Goal: Information Seeking & Learning: Learn about a topic

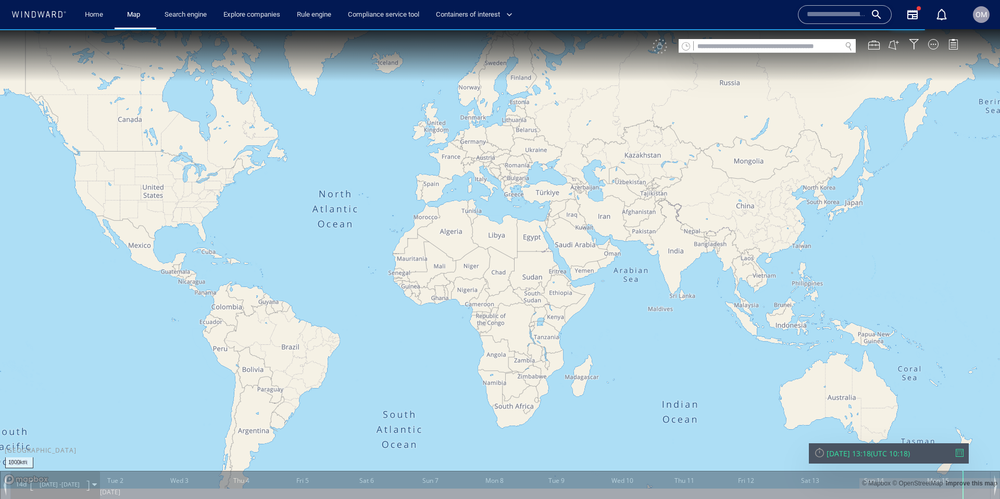
drag, startPoint x: 675, startPoint y: 231, endPoint x: 583, endPoint y: 228, distance: 91.7
click at [583, 228] on canvas "Map" at bounding box center [500, 258] width 1000 height 459
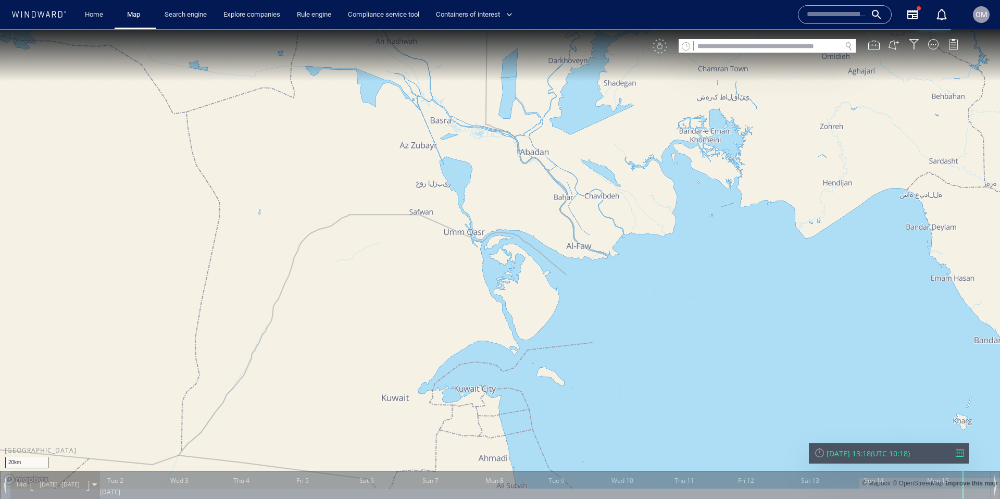
drag, startPoint x: 527, startPoint y: 231, endPoint x: 519, endPoint y: 244, distance: 15.5
click at [529, 246] on canvas "Map" at bounding box center [500, 258] width 1000 height 459
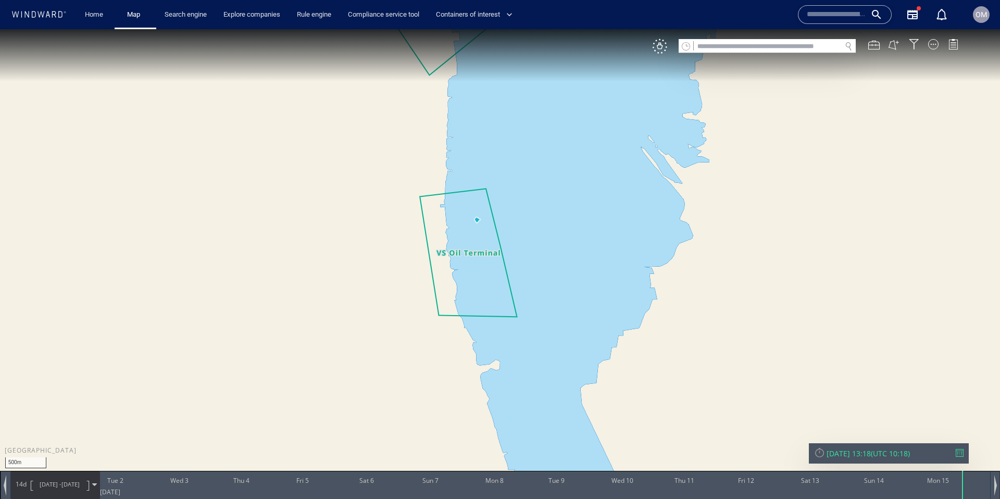
click at [833, 19] on input "text" at bounding box center [836, 15] width 59 height 16
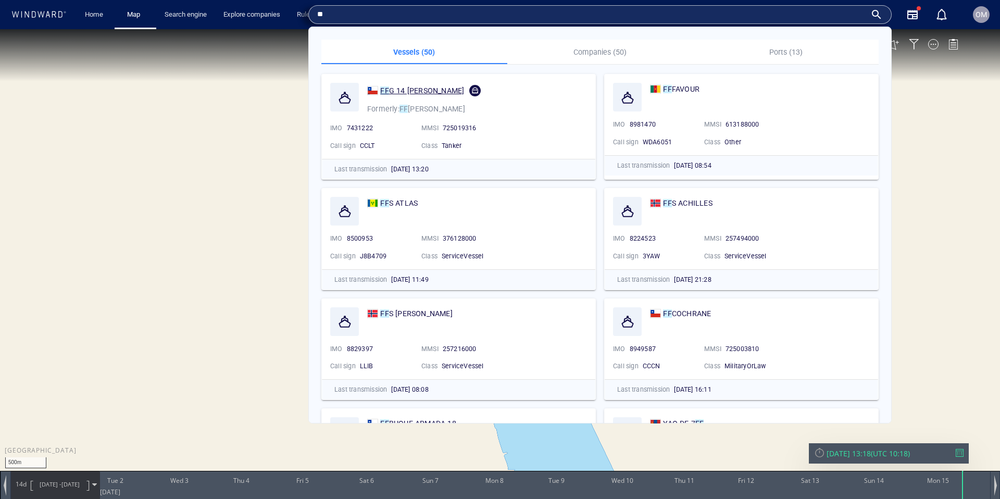
type input "**"
click at [416, 91] on span "G 14 LATORRE" at bounding box center [427, 90] width 76 height 8
click at [395, 204] on canvas "Map" at bounding box center [500, 258] width 1000 height 459
click at [395, 203] on canvas "Map" at bounding box center [500, 258] width 1000 height 459
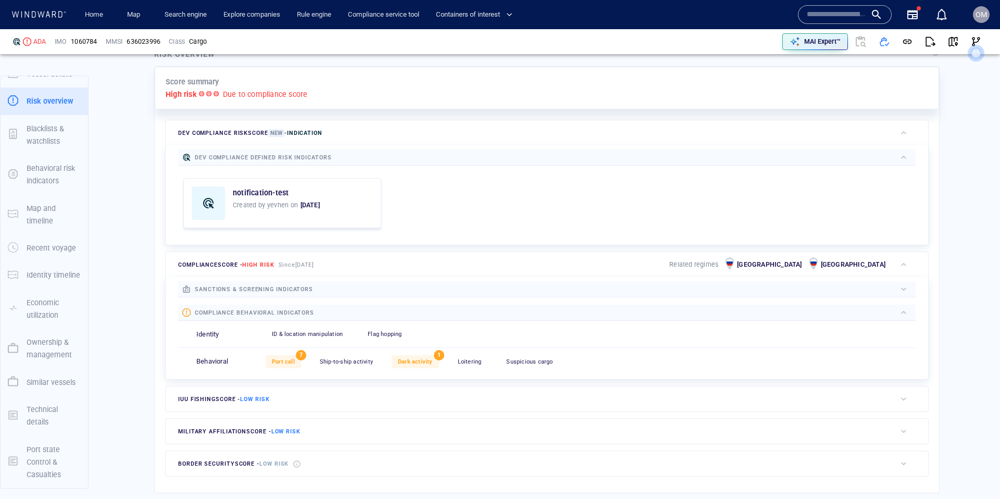
scroll to position [16, 0]
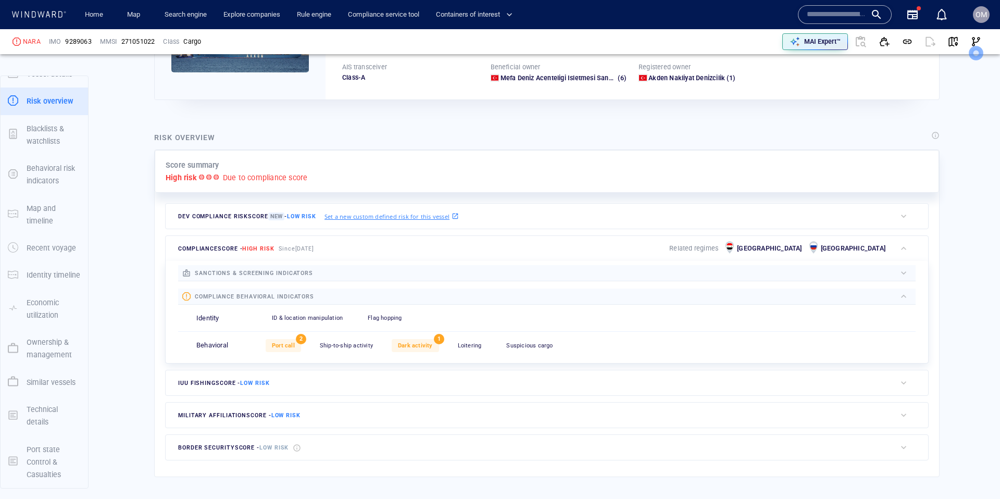
scroll to position [160, 0]
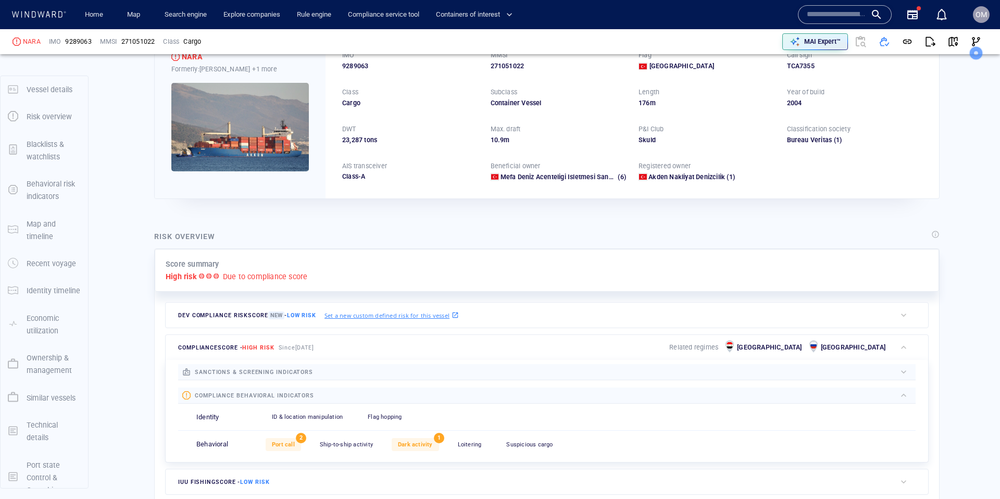
scroll to position [62, 0]
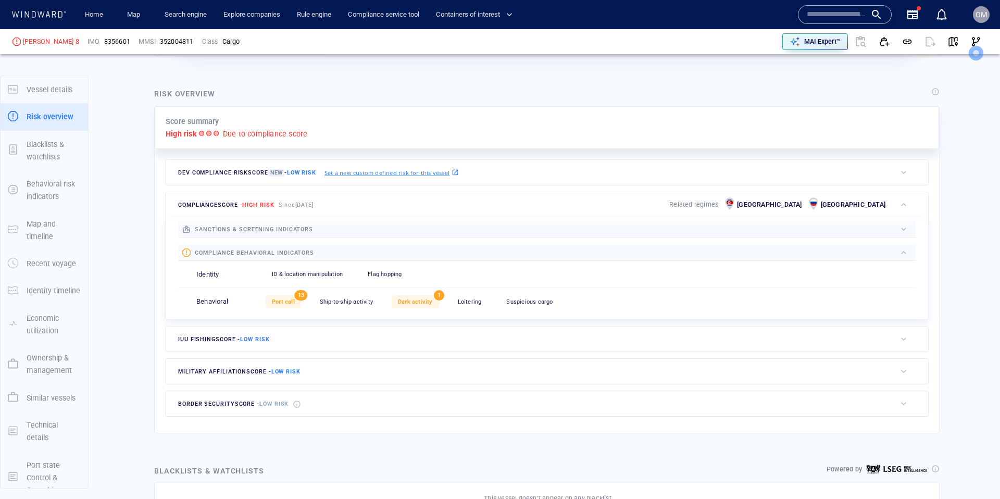
scroll to position [16, 0]
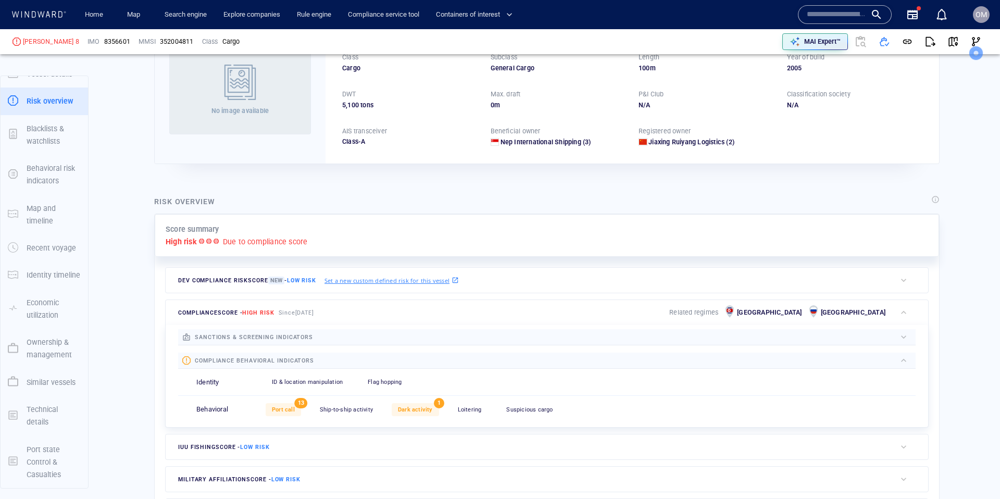
scroll to position [16, 0]
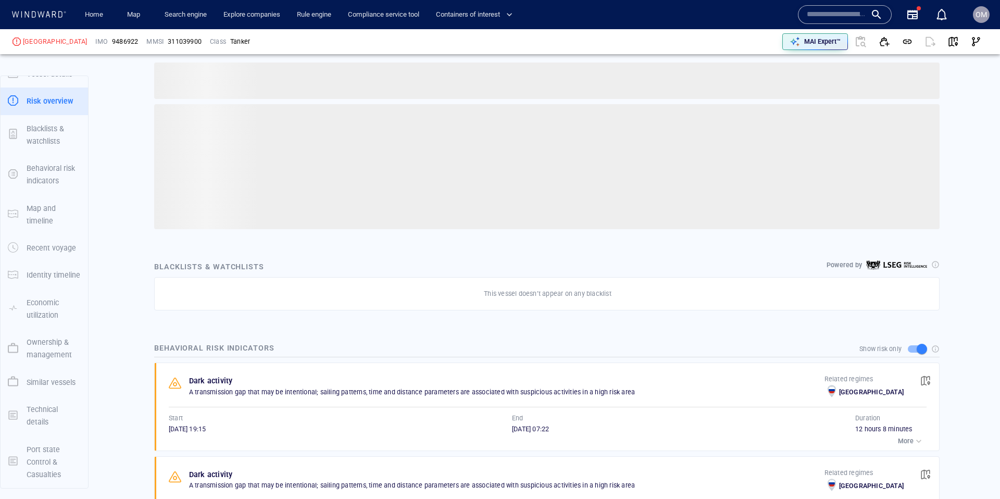
scroll to position [256, 0]
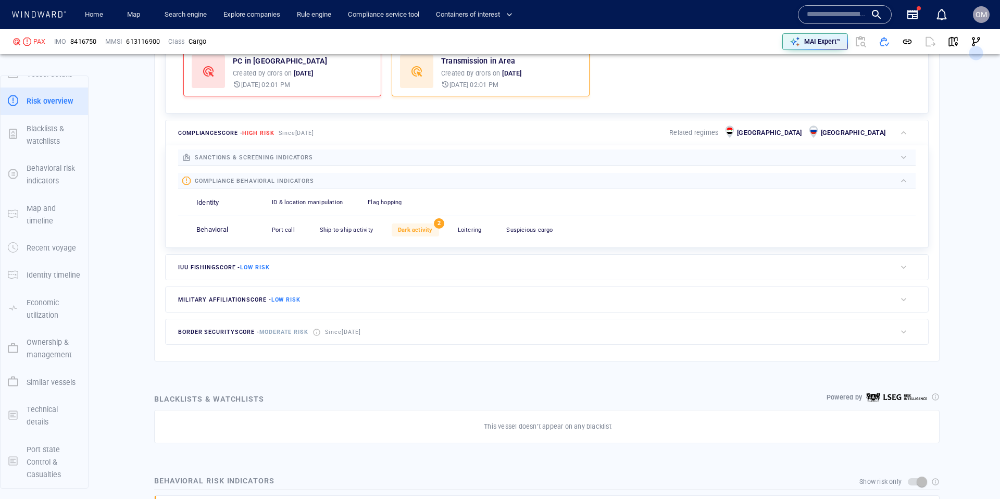
scroll to position [342, 0]
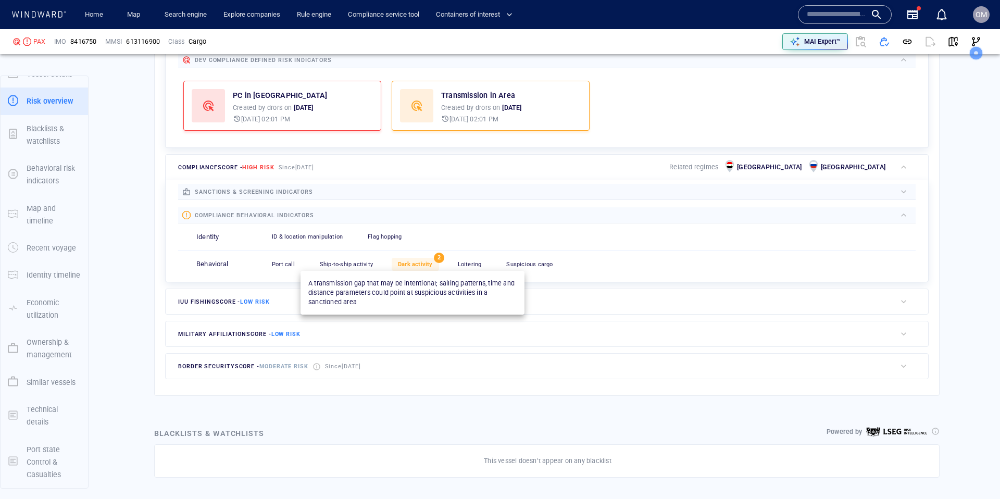
click at [421, 265] on span "Dark activity" at bounding box center [415, 264] width 35 height 7
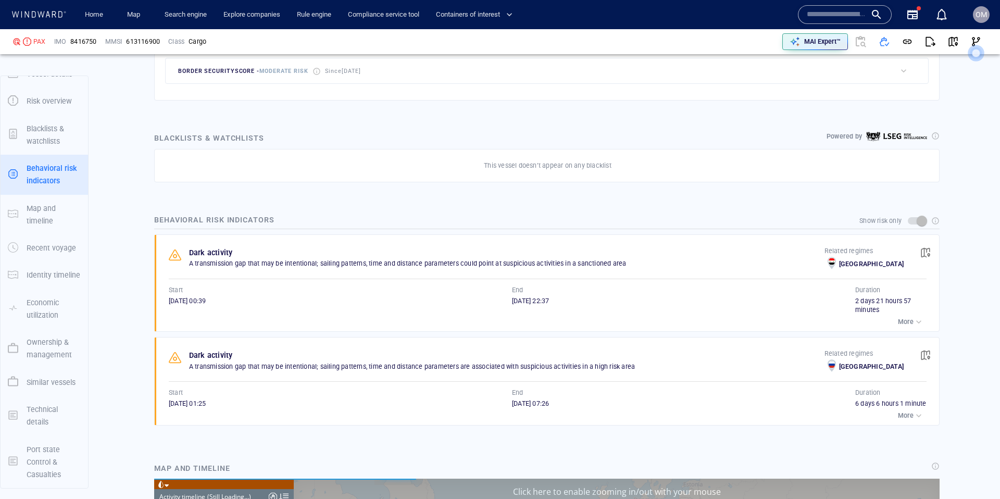
scroll to position [6666, 0]
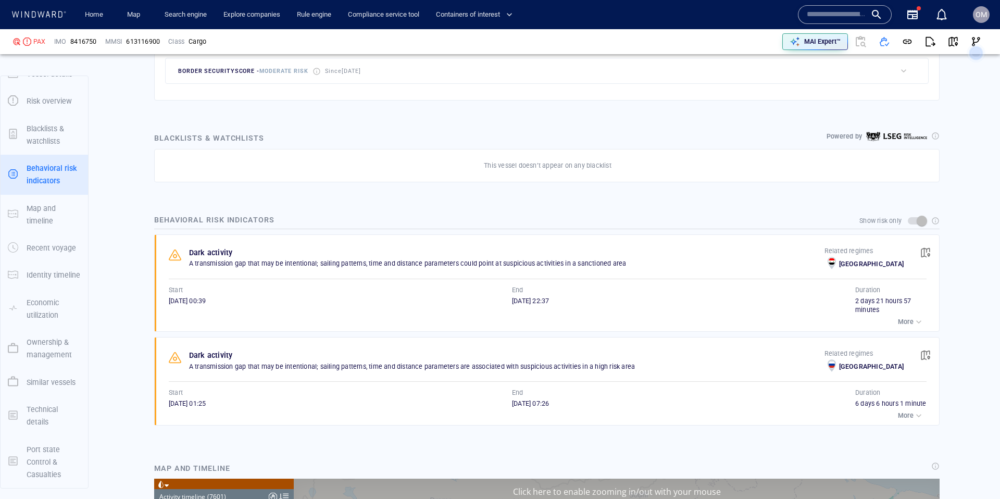
scroll to position [217471, 0]
